Goal: Transaction & Acquisition: Purchase product/service

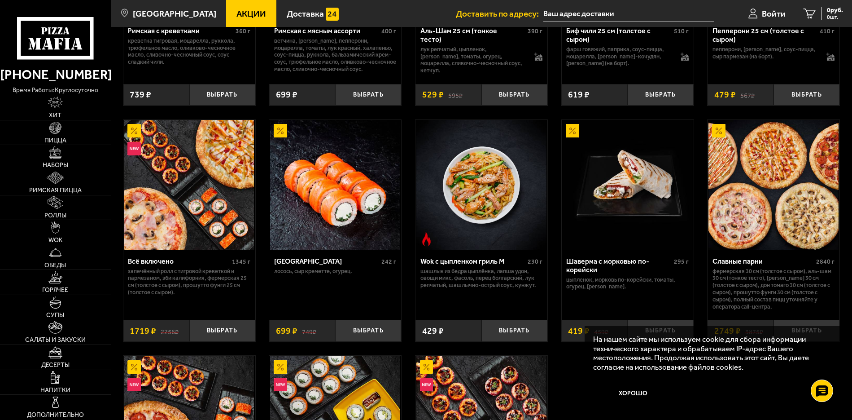
scroll to position [404, 0]
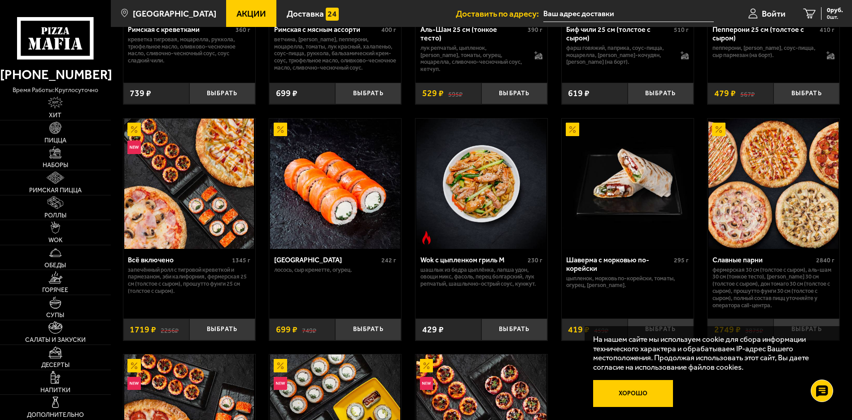
click at [642, 391] on button "Хорошо" at bounding box center [633, 393] width 80 height 26
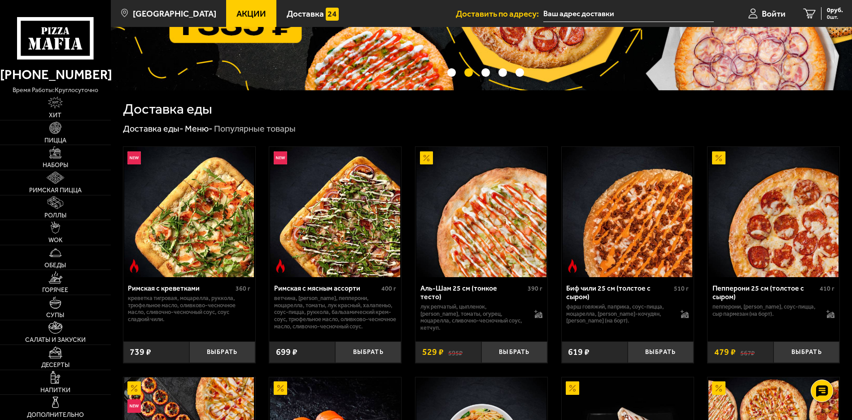
scroll to position [146, 0]
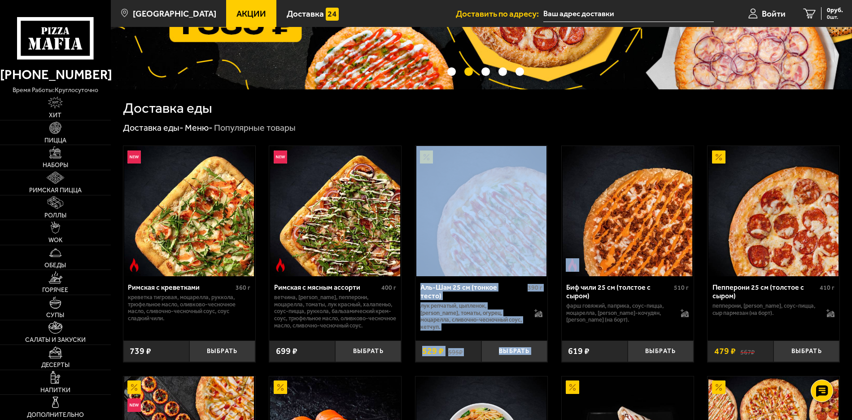
drag, startPoint x: 554, startPoint y: 258, endPoint x: 549, endPoint y: 196, distance: 62.2
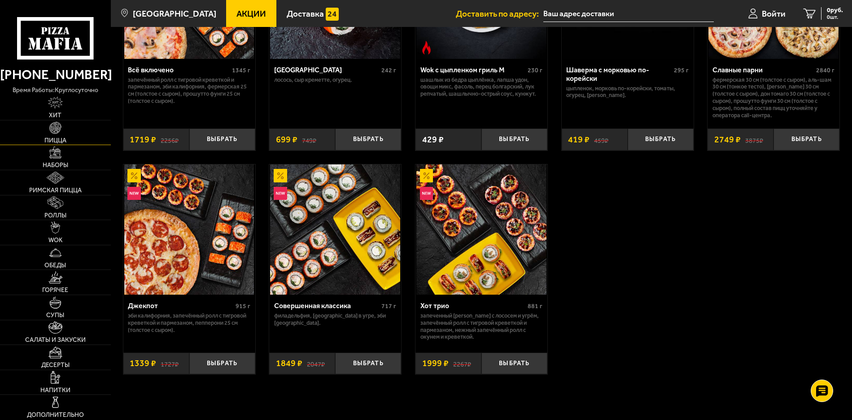
scroll to position [595, 0]
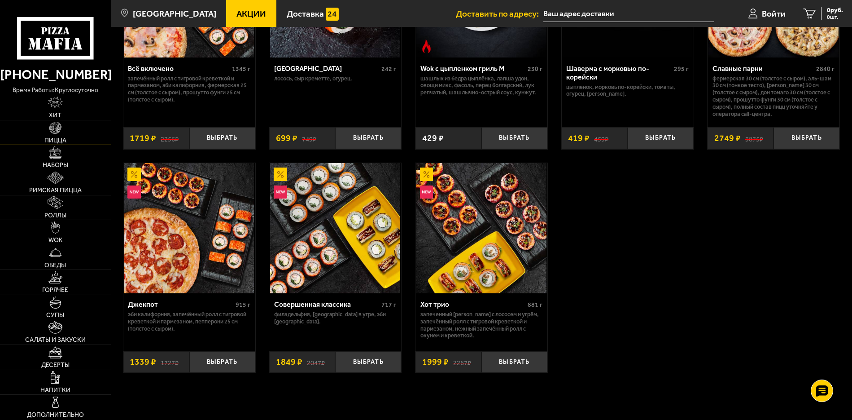
click at [68, 140] on link "Пицца" at bounding box center [55, 132] width 111 height 25
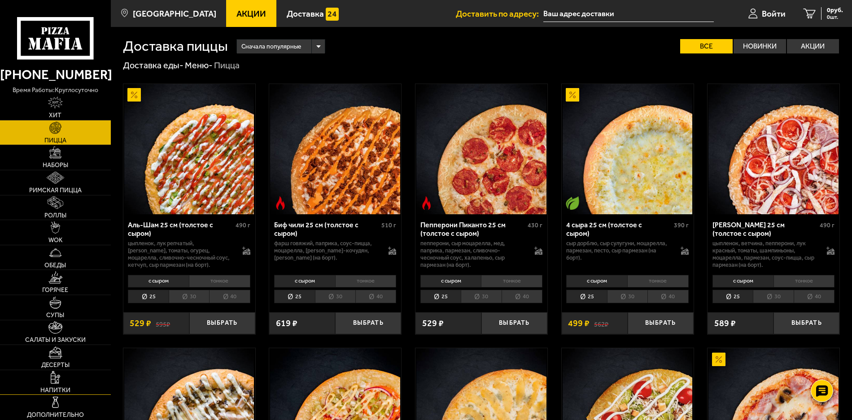
click at [53, 381] on img at bounding box center [55, 377] width 9 height 12
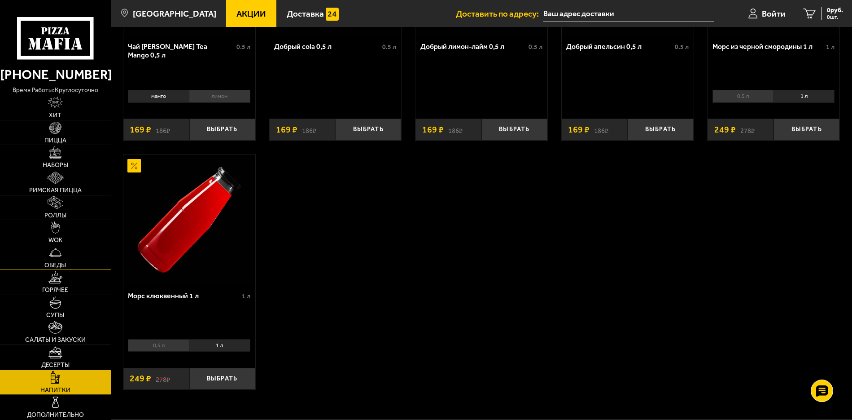
scroll to position [180, 0]
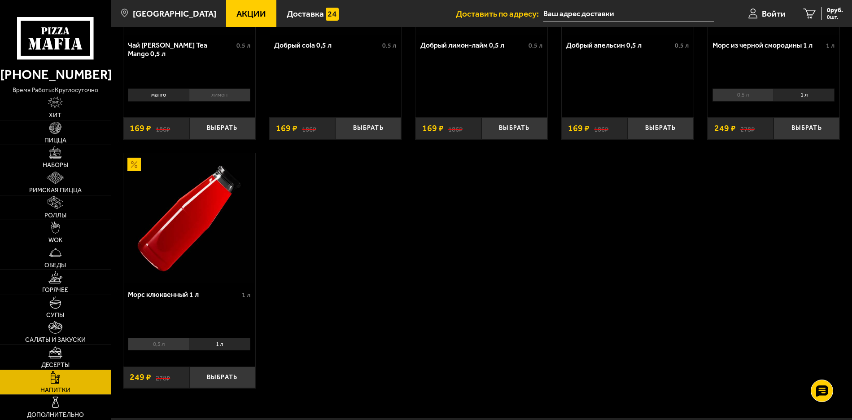
click at [54, 351] on img at bounding box center [54, 352] width 13 height 12
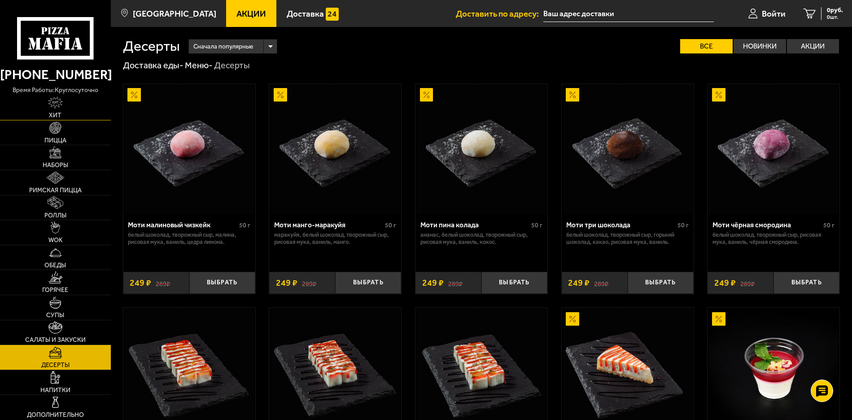
click at [51, 106] on img at bounding box center [55, 102] width 15 height 12
